Goal: Task Accomplishment & Management: Manage account settings

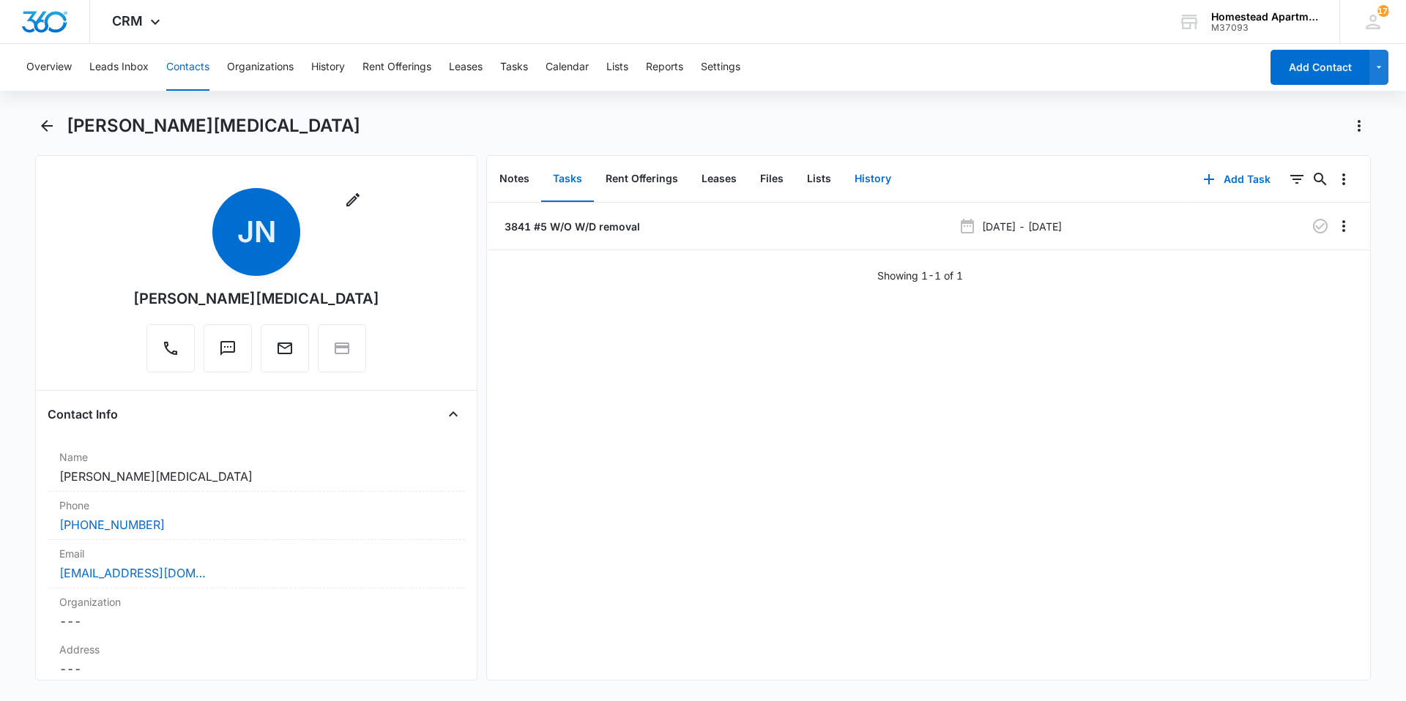
scroll to position [529, 0]
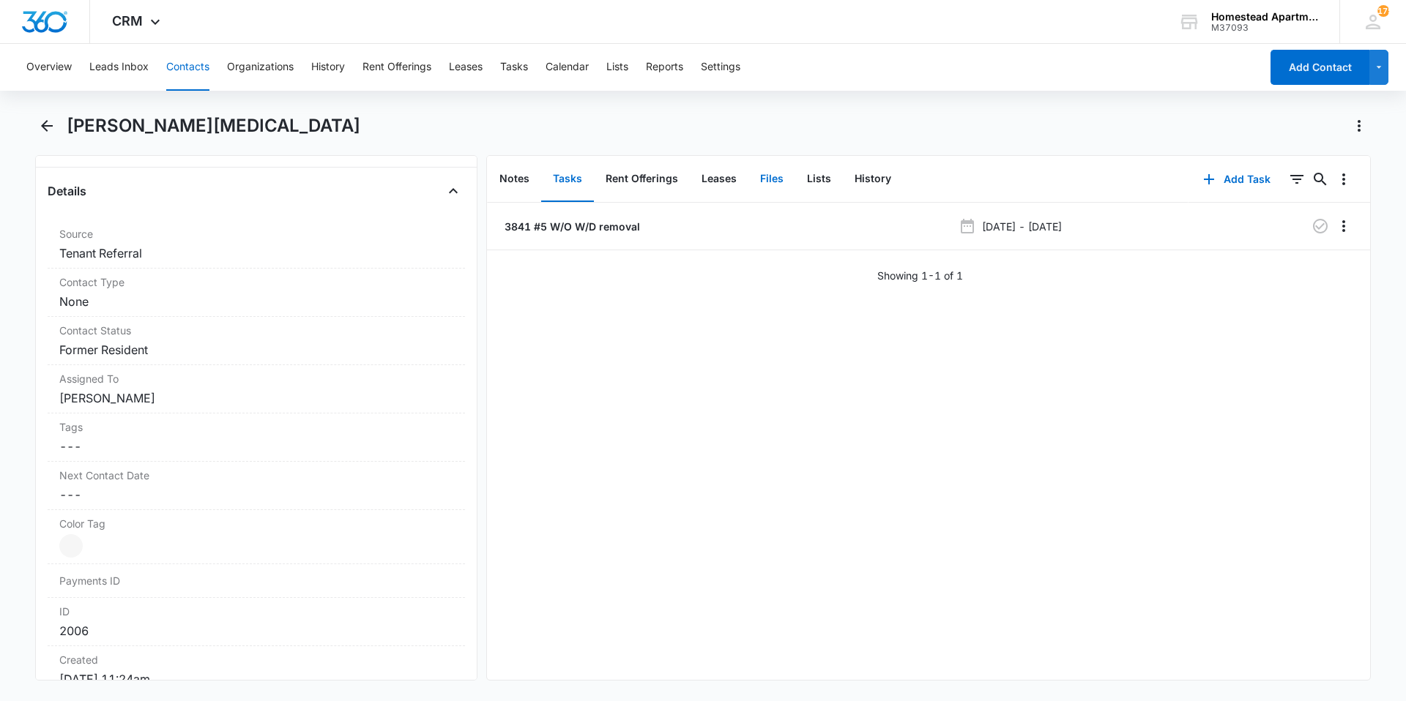
click at [765, 172] on button "Files" at bounding box center [771, 179] width 47 height 45
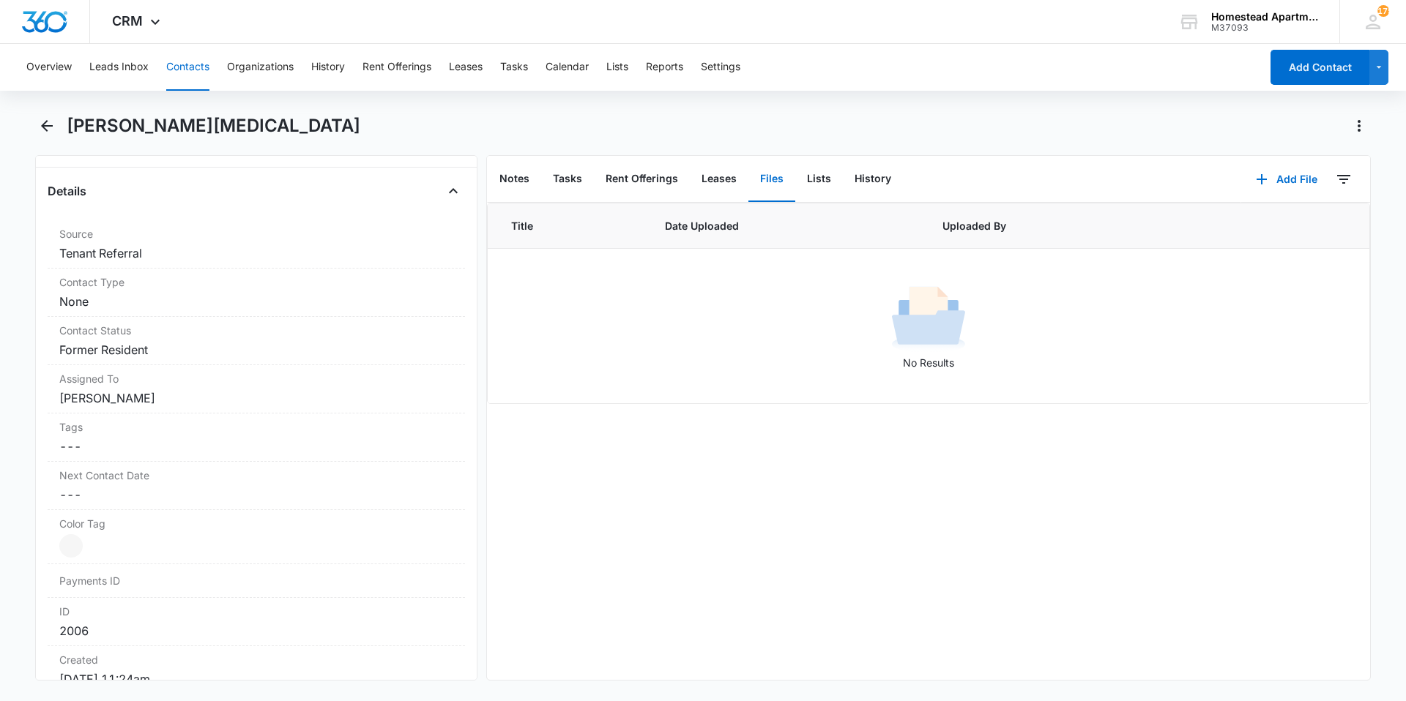
click at [189, 56] on button "Contacts" at bounding box center [187, 67] width 43 height 47
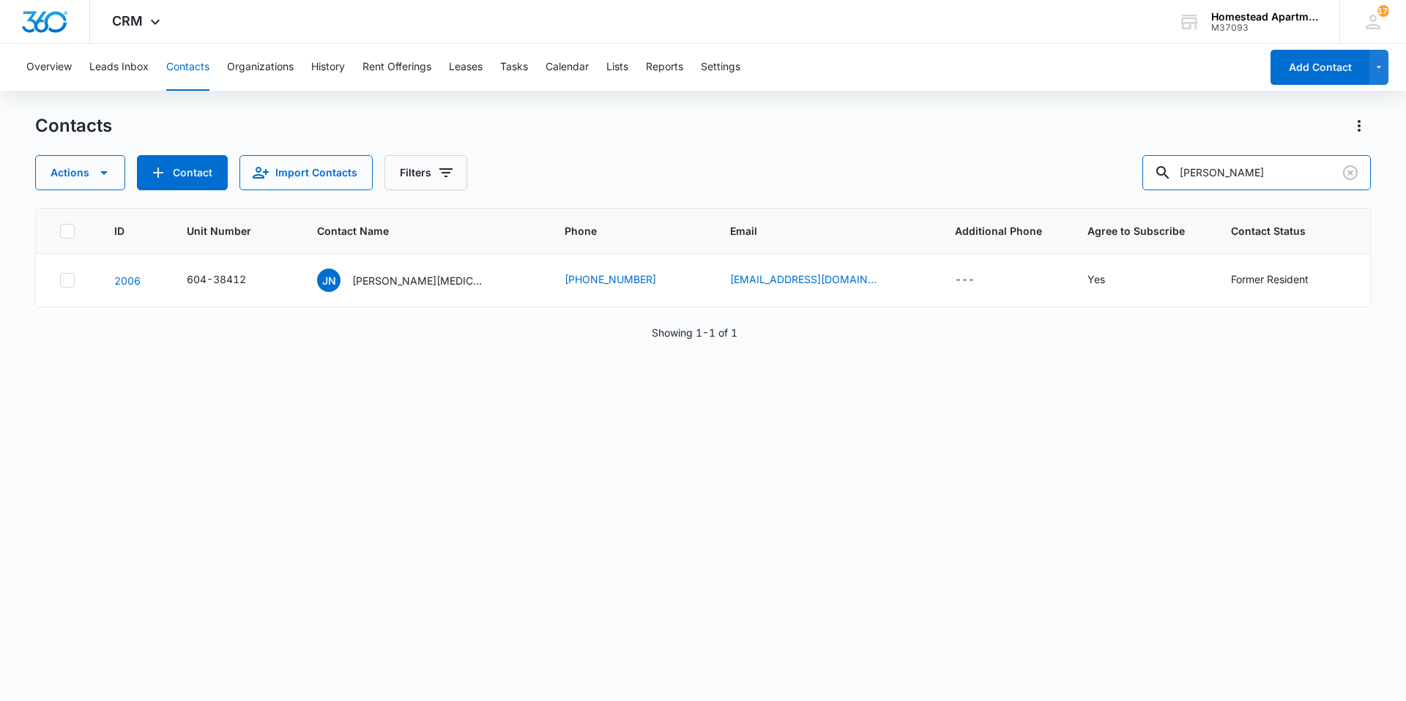
drag, startPoint x: 1233, startPoint y: 176, endPoint x: 1070, endPoint y: 181, distance: 163.3
click at [1070, 181] on div "Actions Contact Import Contacts Filters [PERSON_NAME]" at bounding box center [703, 172] width 1336 height 35
type input "jasmin"
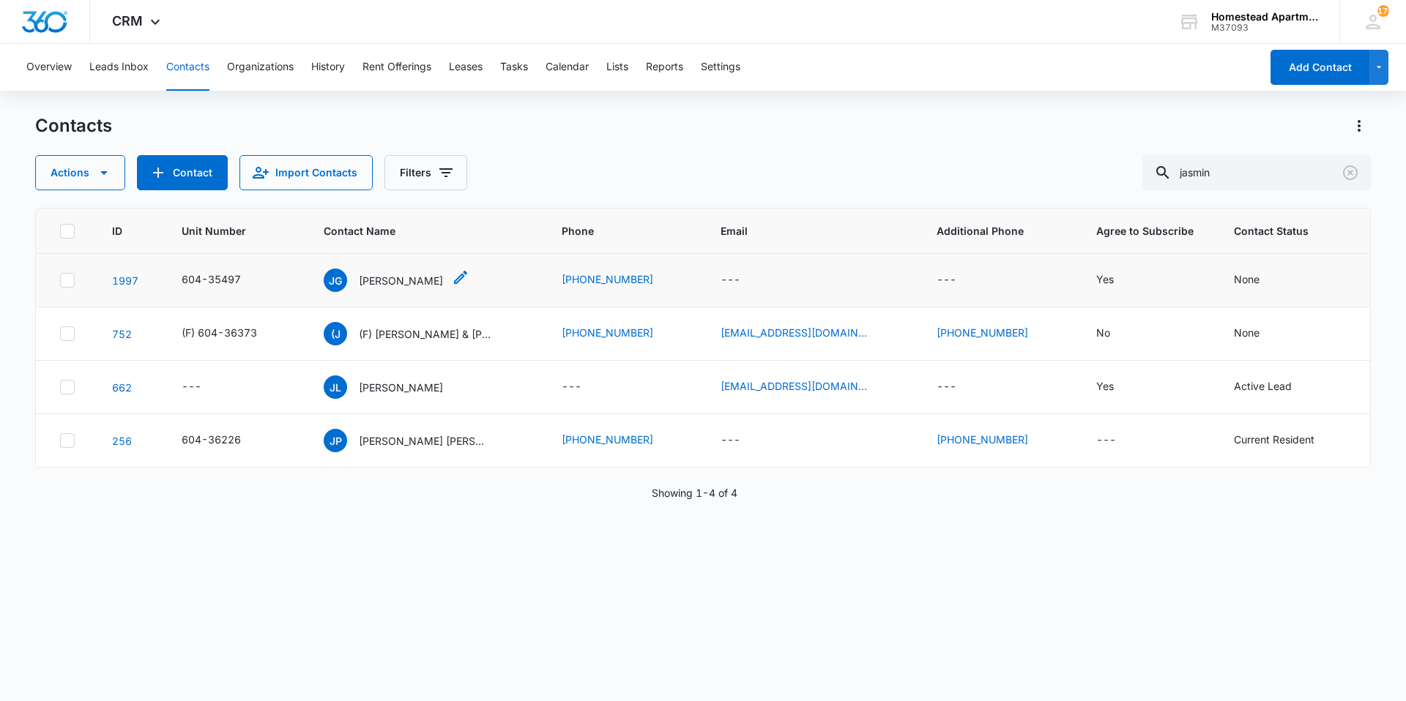
click at [366, 286] on p "[PERSON_NAME]" at bounding box center [401, 280] width 84 height 15
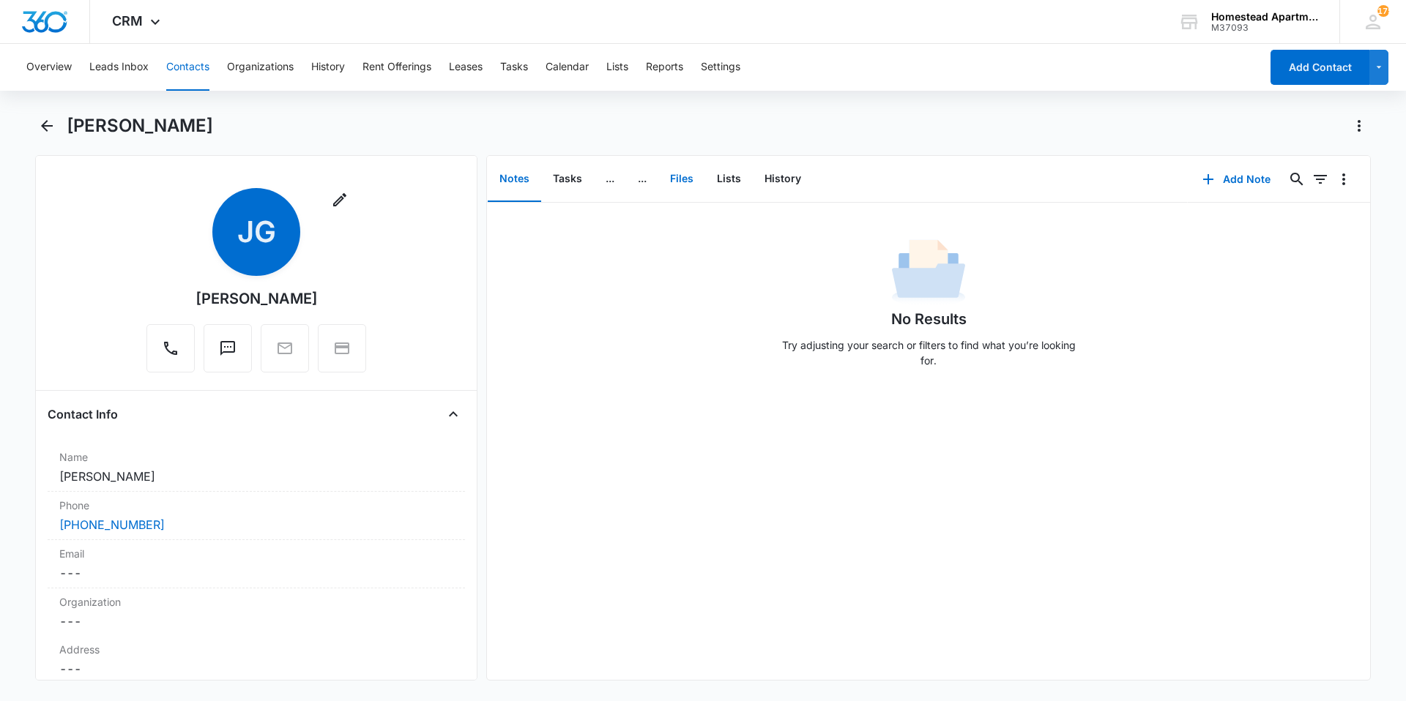
click at [672, 180] on button "Files" at bounding box center [681, 179] width 47 height 45
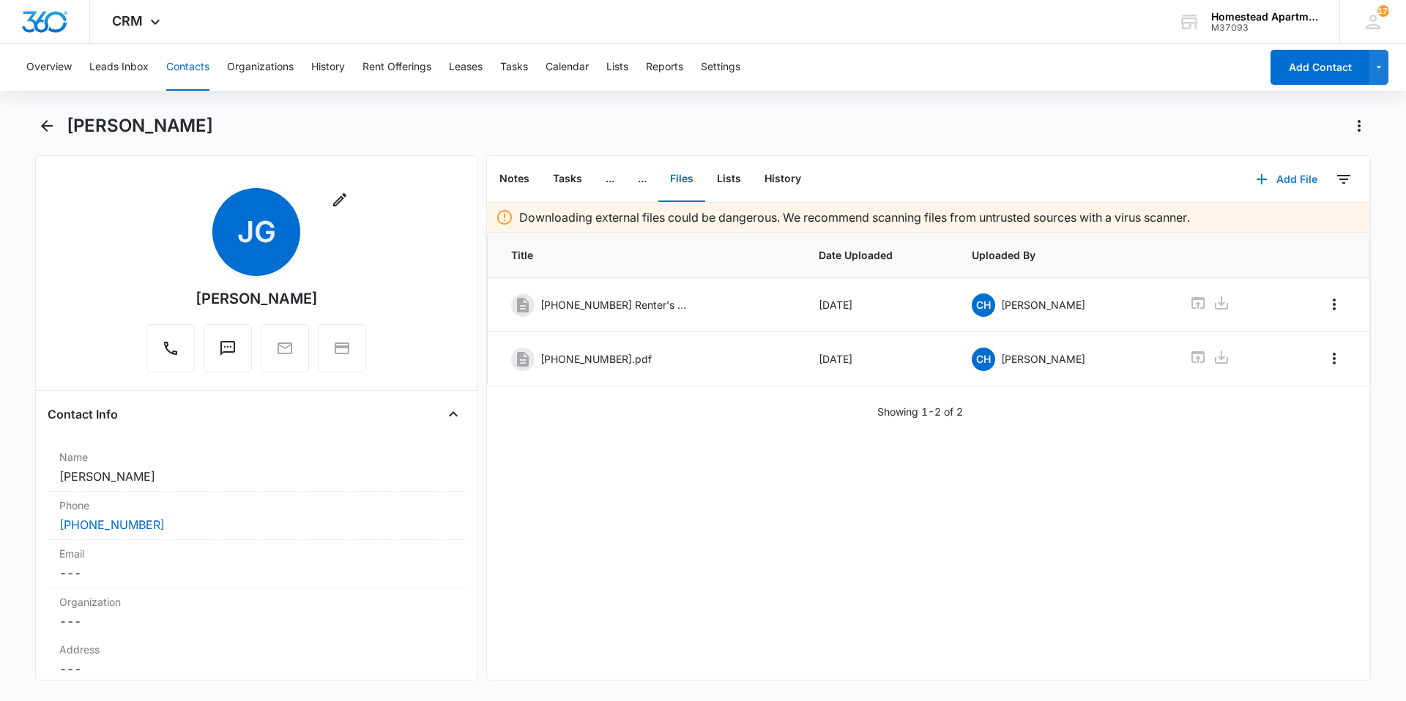
click at [1264, 172] on button "Add File" at bounding box center [1286, 179] width 91 height 35
click at [1249, 226] on div "Upload Files" at bounding box center [1266, 226] width 59 height 10
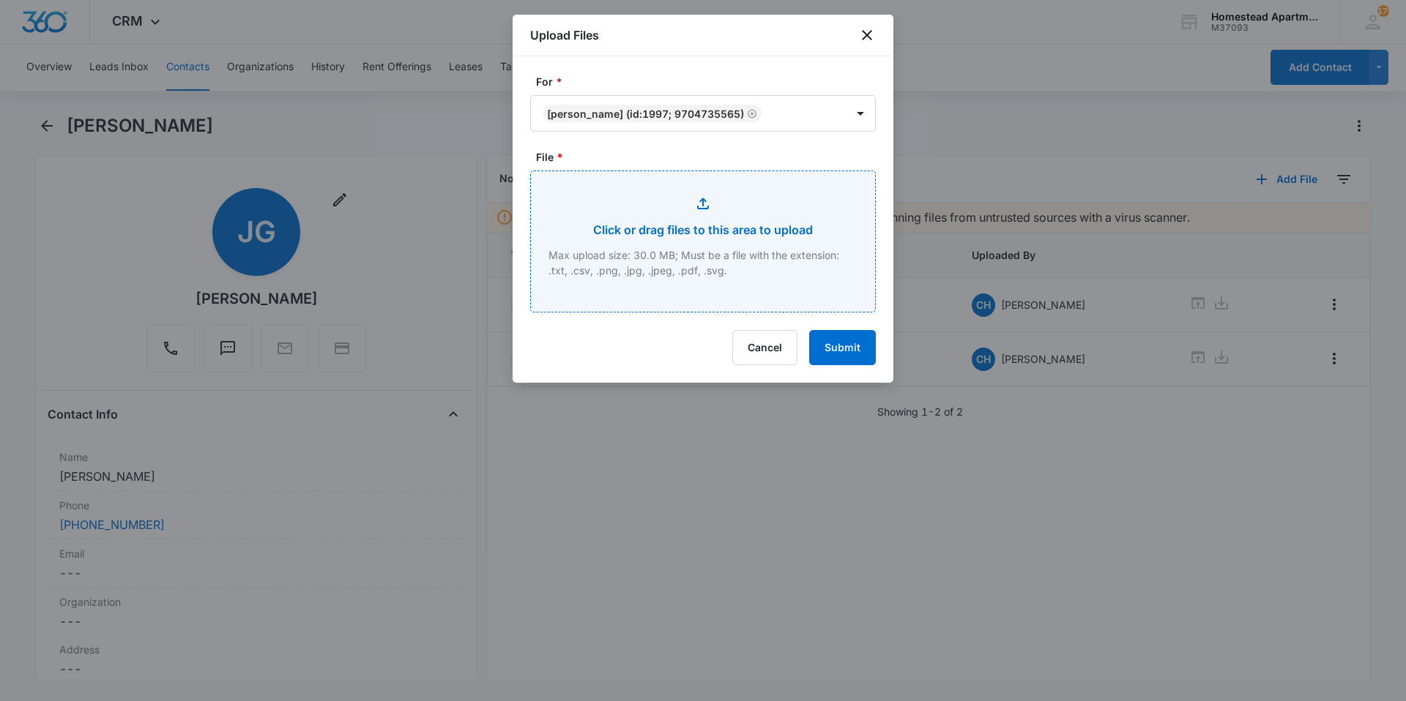
click at [712, 267] on input "File *" at bounding box center [703, 241] width 344 height 141
type input "C:\fakepath\[PHONE_NUMBER][MEDICAL_DATA] Addendum.pdf"
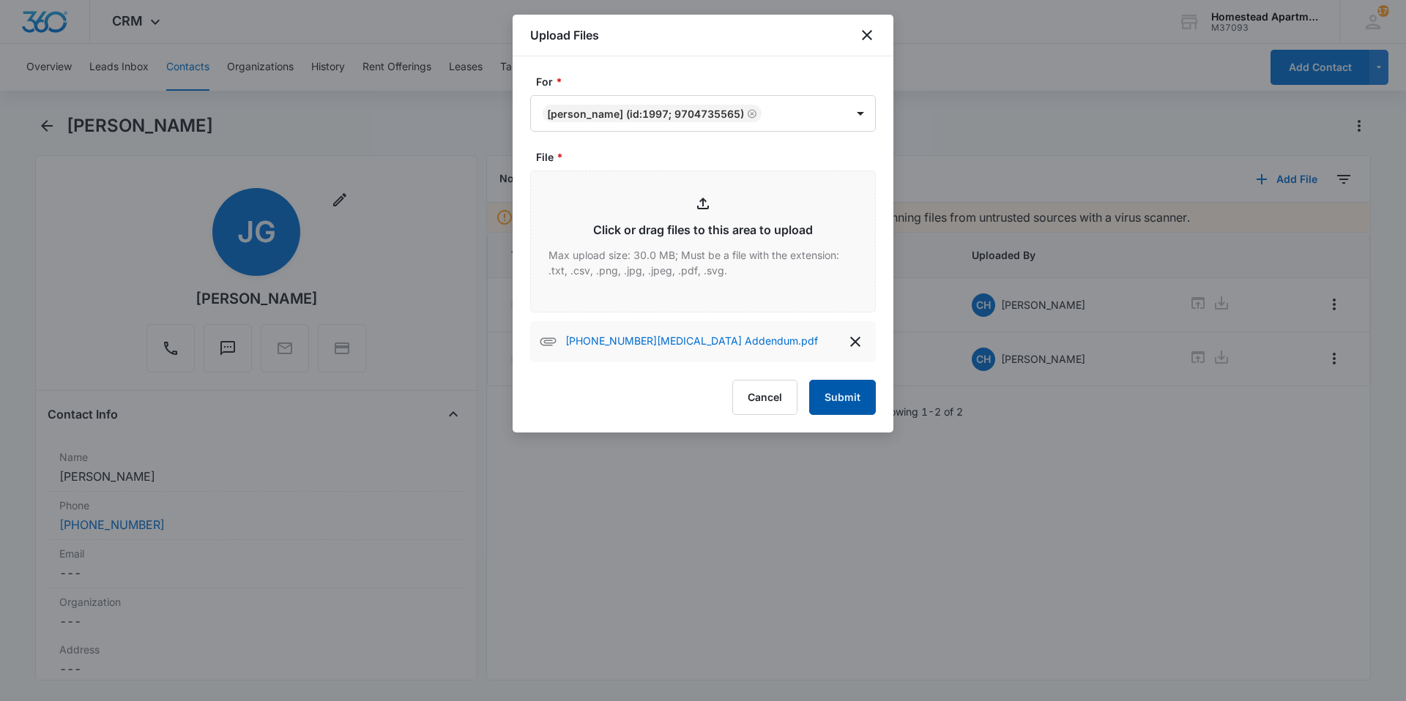
click at [849, 409] on button "Submit" at bounding box center [842, 397] width 67 height 35
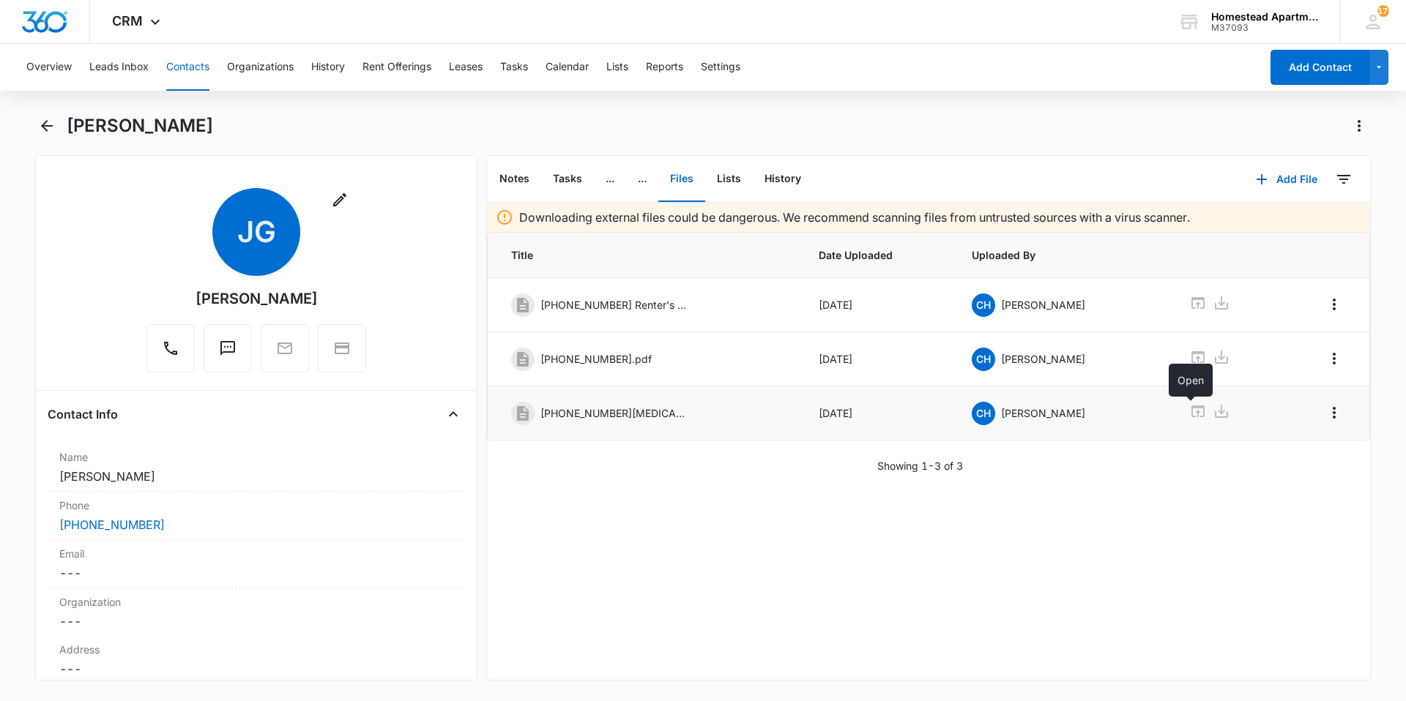
click at [1195, 406] on icon at bounding box center [1197, 412] width 13 height 12
click at [1189, 363] on icon at bounding box center [1198, 358] width 18 height 18
